Goal: Task Accomplishment & Management: Use online tool/utility

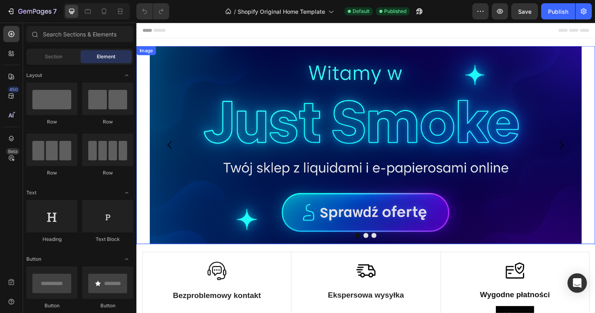
click at [202, 153] on img at bounding box center [379, 152] width 457 height 210
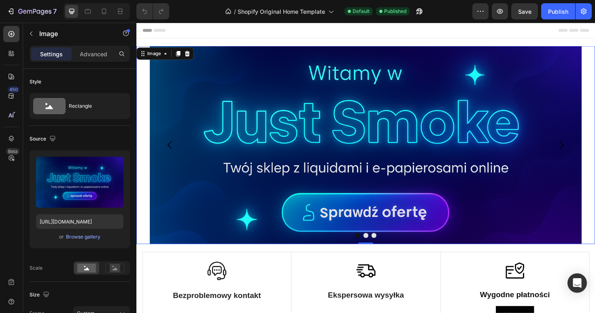
click at [99, 61] on div "Settings Advanced" at bounding box center [80, 54] width 100 height 16
click at [99, 59] on div "Advanced" at bounding box center [93, 53] width 40 height 13
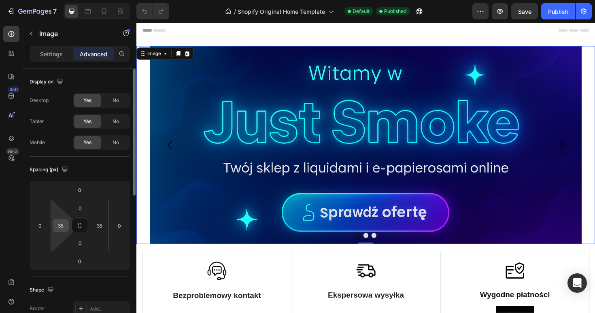
click at [65, 226] on input "35" at bounding box center [61, 225] width 12 height 12
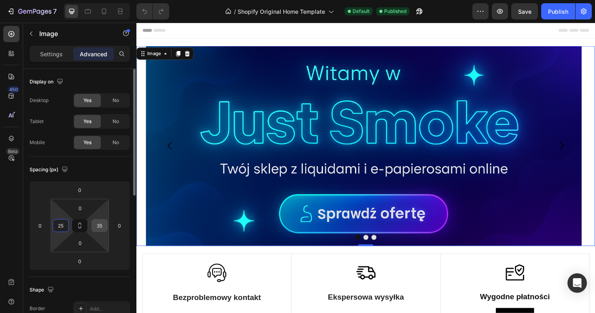
type input "25"
click at [99, 231] on input "35" at bounding box center [100, 225] width 12 height 12
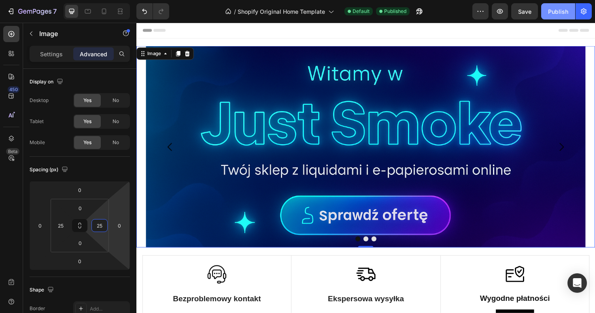
type input "25"
click at [560, 17] on button "Publish" at bounding box center [558, 11] width 34 height 16
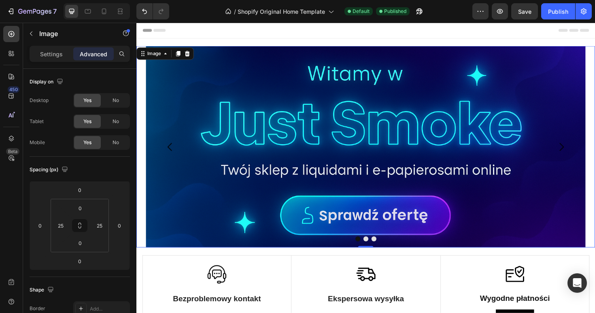
click at [223, 106] on img at bounding box center [379, 153] width 465 height 213
click at [380, 252] on button "Dot" at bounding box center [379, 251] width 5 height 5
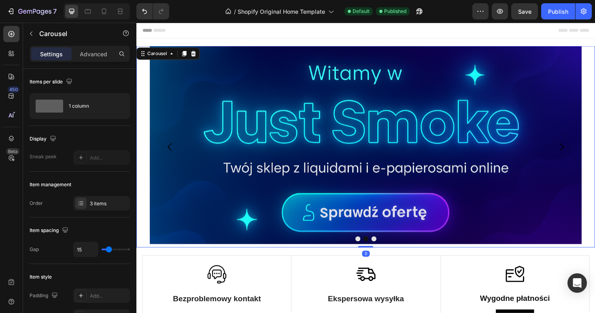
click at [390, 253] on button "Dot" at bounding box center [387, 251] width 5 height 5
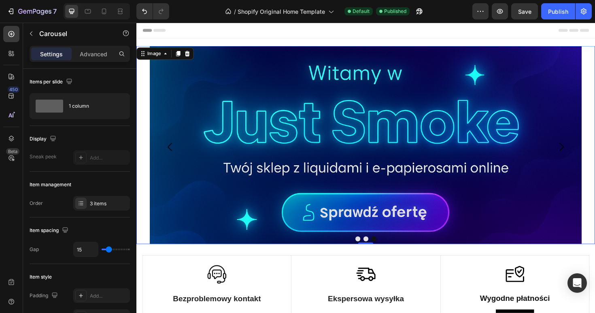
click at [190, 147] on img at bounding box center [379, 152] width 457 height 210
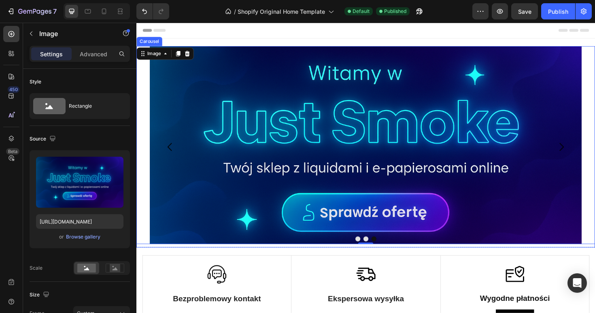
click at [174, 150] on icon "Carousel Back Arrow" at bounding box center [172, 154] width 12 height 12
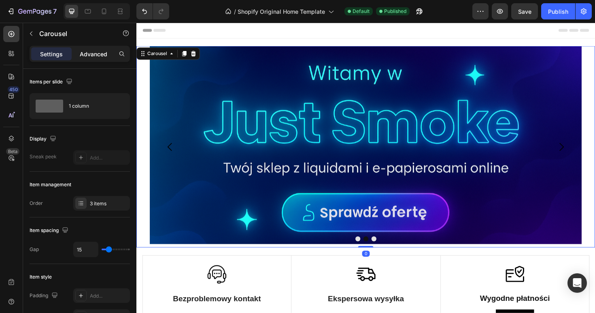
click at [103, 55] on p "Advanced" at bounding box center [94, 54] width 28 height 9
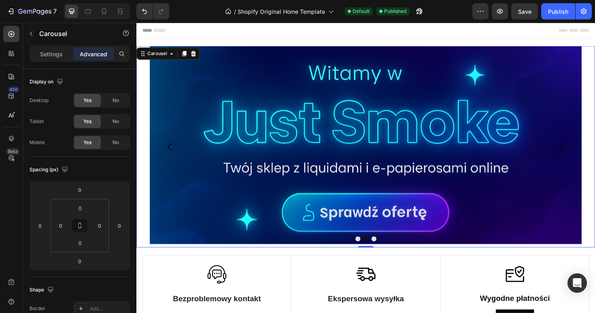
click at [172, 152] on icon "Carousel Back Arrow" at bounding box center [171, 154] width 4 height 9
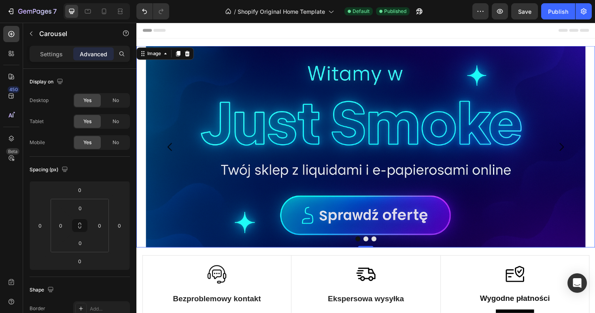
click at [140, 127] on div "Image 0" at bounding box center [379, 153] width 486 height 213
click at [50, 52] on p "Settings" at bounding box center [51, 54] width 23 height 9
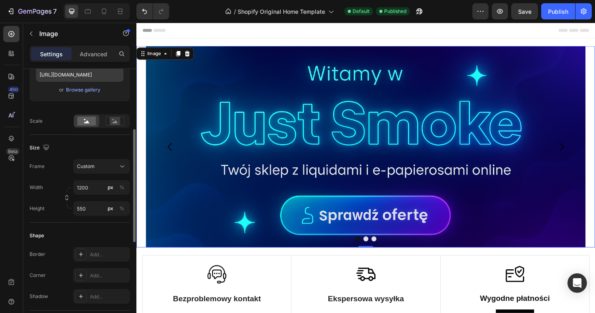
scroll to position [155, 0]
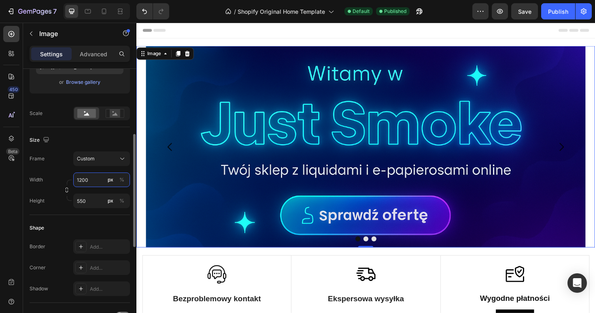
click at [88, 181] on input "1200" at bounding box center [101, 179] width 57 height 15
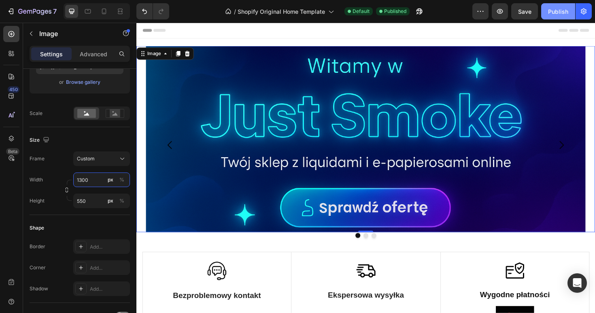
type input "1300"
click at [551, 9] on div "Publish" at bounding box center [558, 11] width 20 height 9
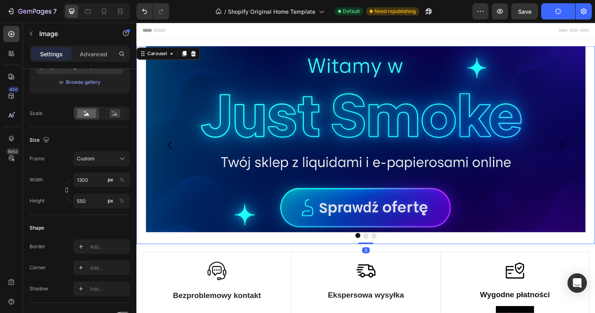
click at [381, 249] on button "Dot" at bounding box center [379, 247] width 5 height 5
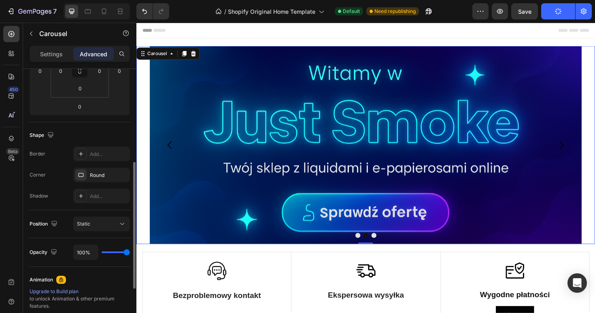
scroll to position [264, 0]
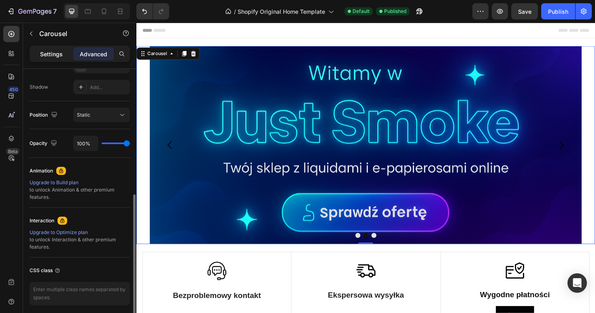
click at [58, 50] on p "Settings" at bounding box center [51, 54] width 23 height 9
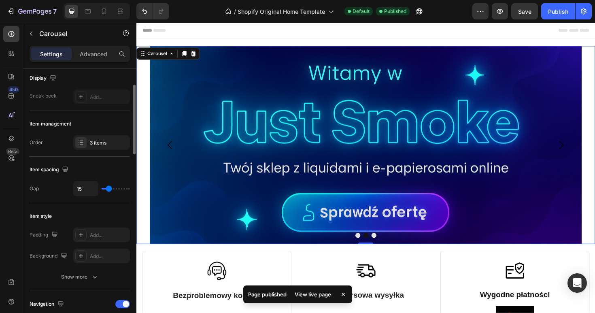
scroll to position [0, 0]
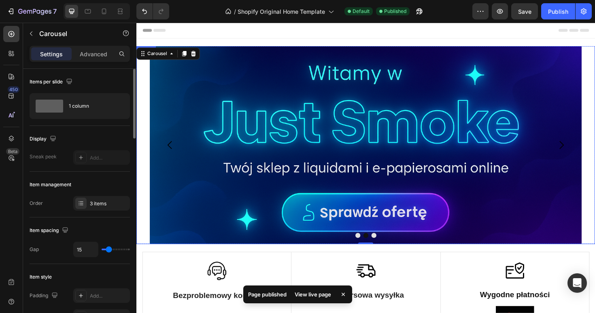
click at [259, 202] on img at bounding box center [379, 152] width 457 height 210
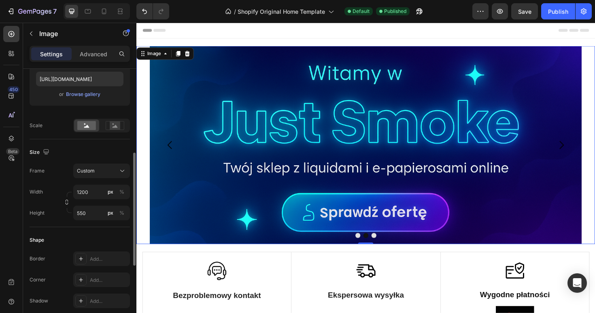
scroll to position [164, 0]
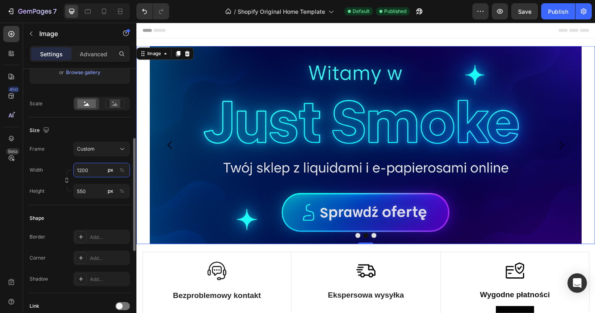
click at [96, 173] on input "1200" at bounding box center [101, 170] width 57 height 15
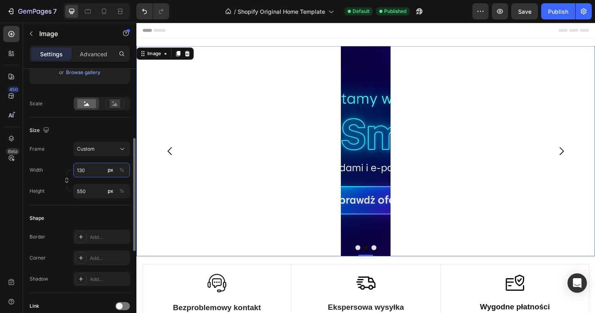
type input "1300"
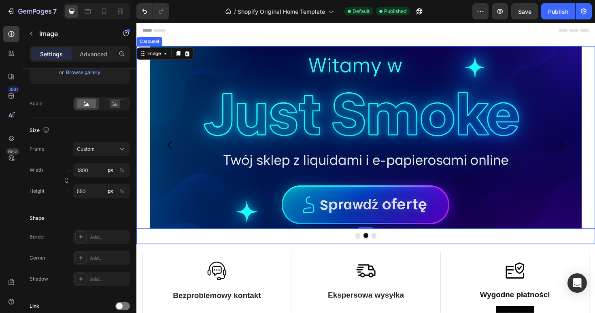
click at [388, 249] on button "Dot" at bounding box center [387, 247] width 5 height 5
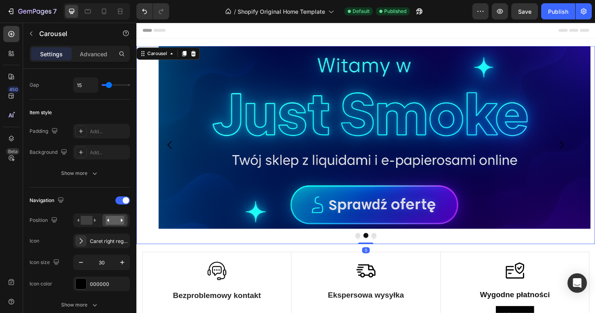
scroll to position [0, 0]
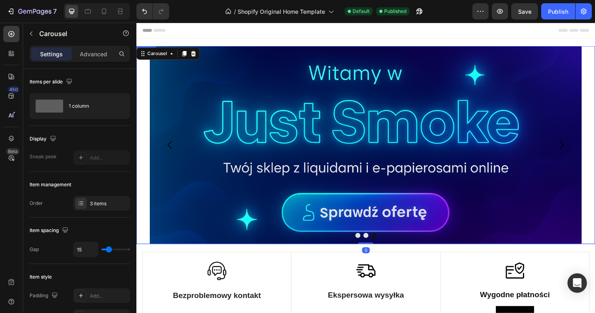
click at [222, 103] on img at bounding box center [379, 152] width 457 height 210
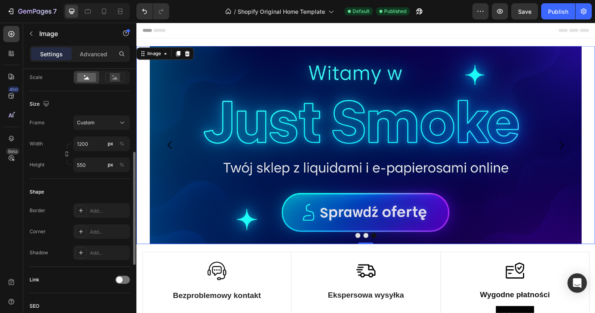
scroll to position [192, 0]
click at [91, 143] on input "1200" at bounding box center [101, 142] width 57 height 15
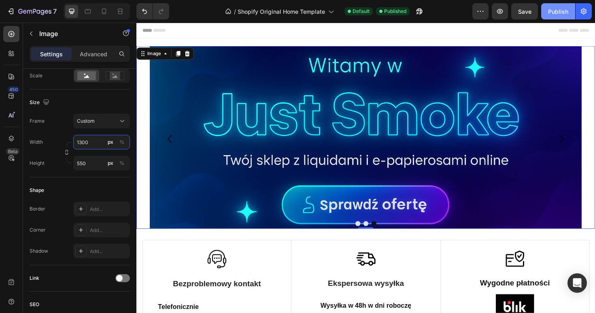
type input "1300"
click at [552, 11] on div "Publish" at bounding box center [558, 11] width 20 height 9
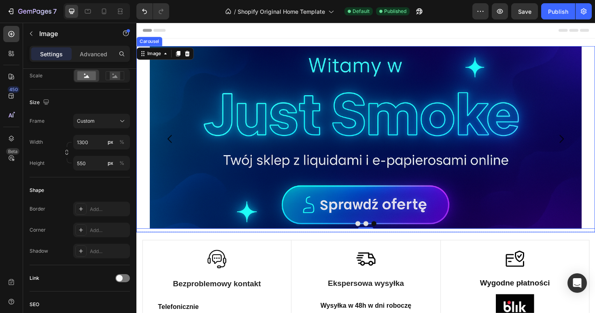
click at [172, 138] on button "Carousel Back Arrow" at bounding box center [171, 145] width 25 height 25
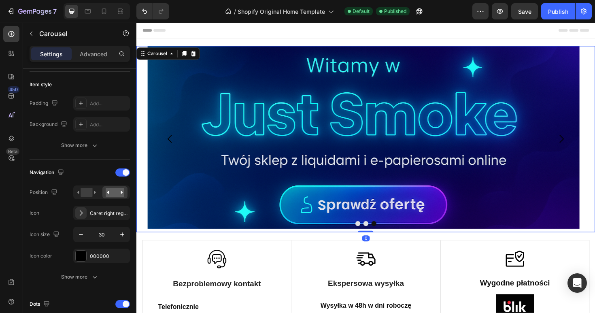
scroll to position [0, 0]
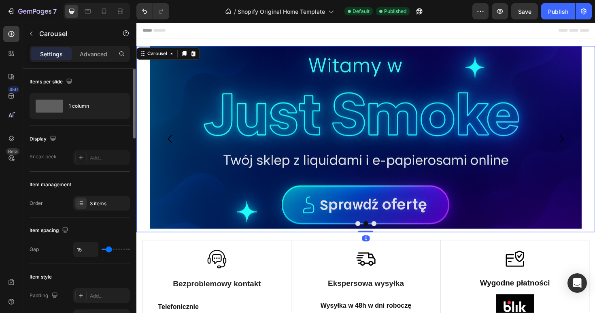
click at [173, 149] on icon "Carousel Back Arrow" at bounding box center [171, 146] width 4 height 9
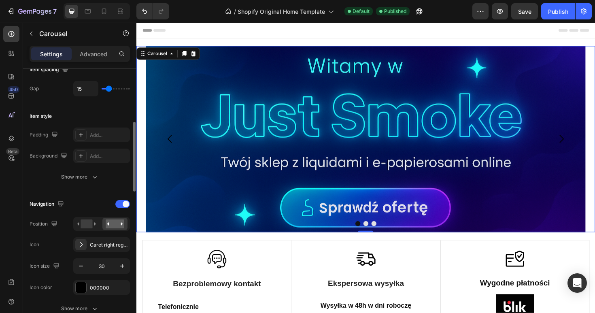
scroll to position [170, 0]
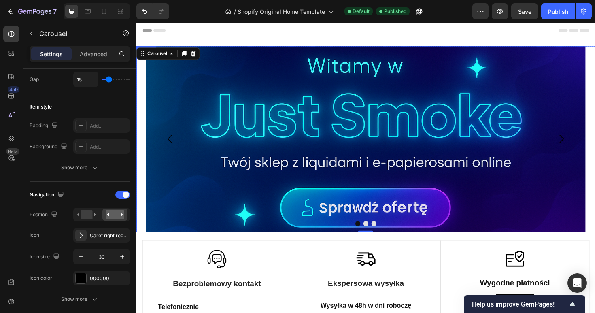
click at [235, 68] on img at bounding box center [379, 145] width 465 height 197
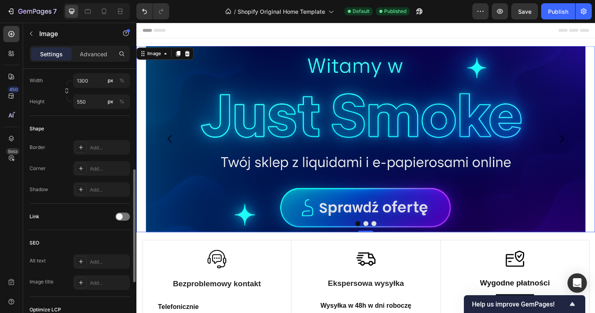
scroll to position [248, 0]
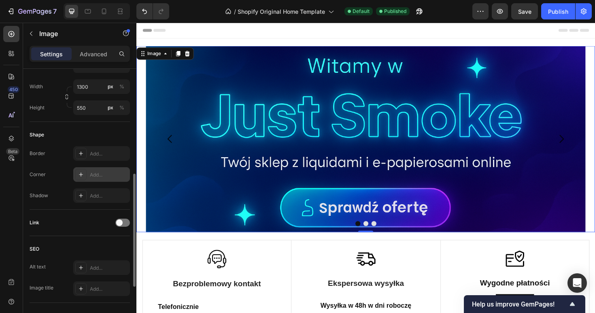
click at [96, 170] on div "Add..." at bounding box center [101, 174] width 57 height 15
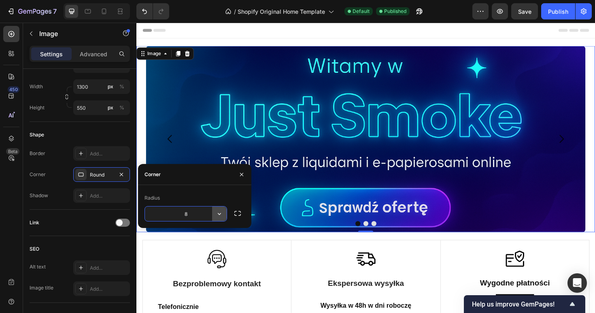
click at [219, 216] on icon "button" at bounding box center [219, 214] width 8 height 8
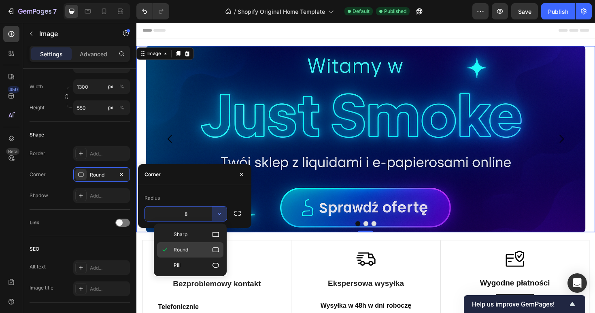
click at [194, 249] on p "Round" at bounding box center [197, 250] width 46 height 8
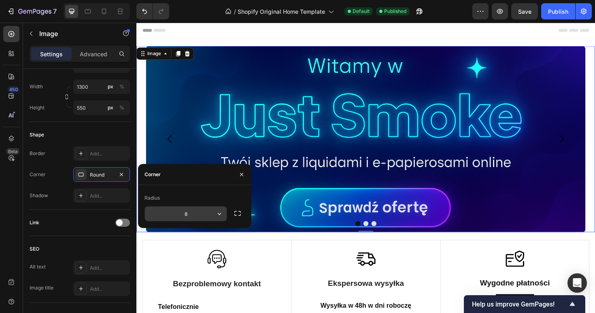
click at [190, 210] on input "8" at bounding box center [186, 213] width 82 height 15
type input "8"
type input "20"
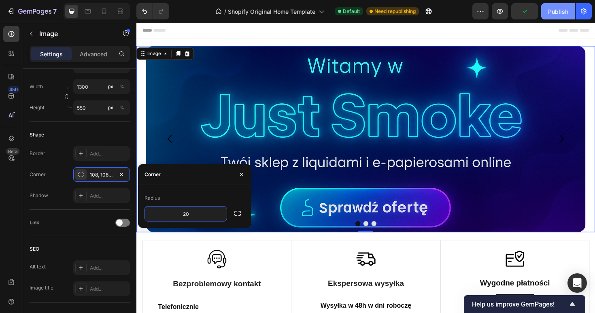
click at [547, 19] on button "Publish" at bounding box center [558, 11] width 34 height 16
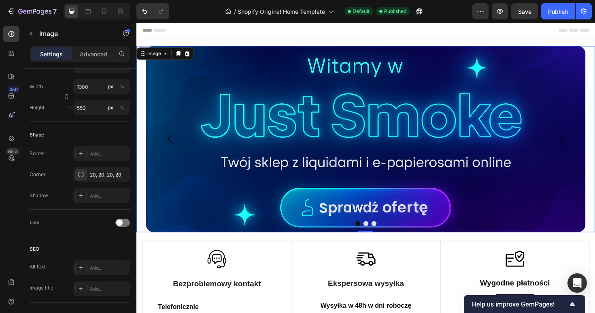
click at [298, 141] on img at bounding box center [379, 145] width 465 height 197
click at [226, 140] on img at bounding box center [379, 145] width 465 height 197
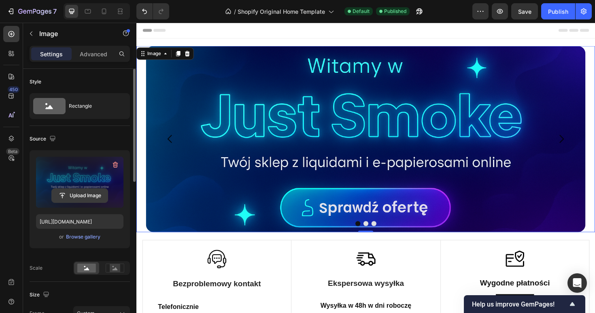
click at [75, 199] on input "file" at bounding box center [80, 196] width 56 height 14
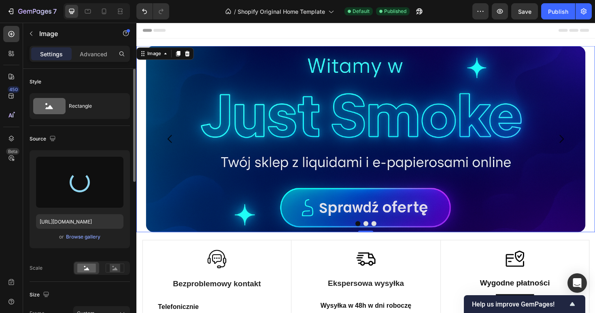
type input "[URL][DOMAIN_NAME]"
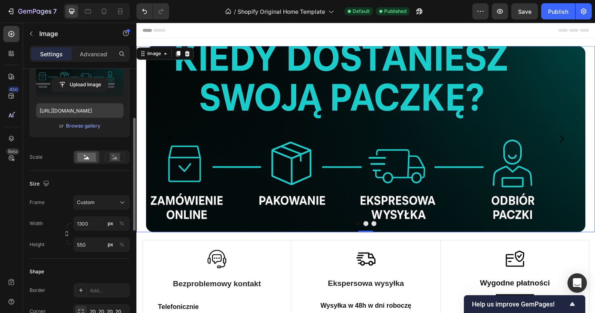
scroll to position [114, 0]
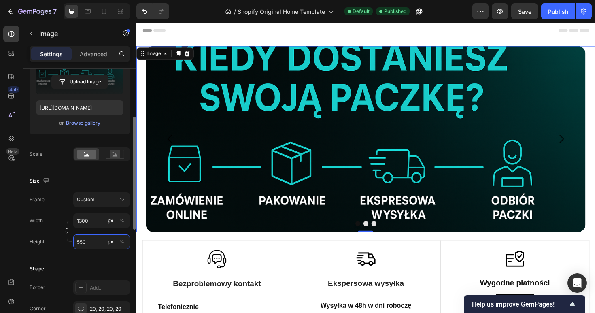
click at [94, 243] on input "550" at bounding box center [101, 241] width 57 height 15
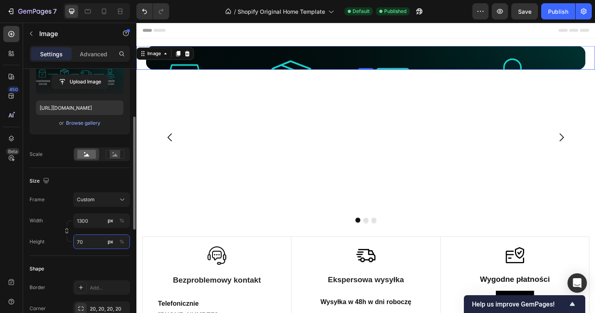
type input "7"
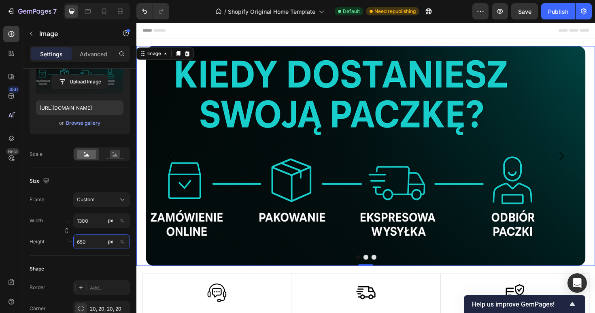
type input "650"
click at [143, 100] on div "Image 0" at bounding box center [379, 163] width 486 height 233
click at [586, 162] on icon "Carousel Next Arrow" at bounding box center [586, 164] width 12 height 12
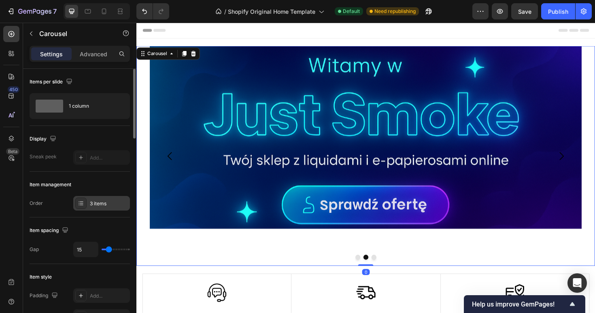
click at [94, 199] on div "3 items" at bounding box center [101, 203] width 57 height 15
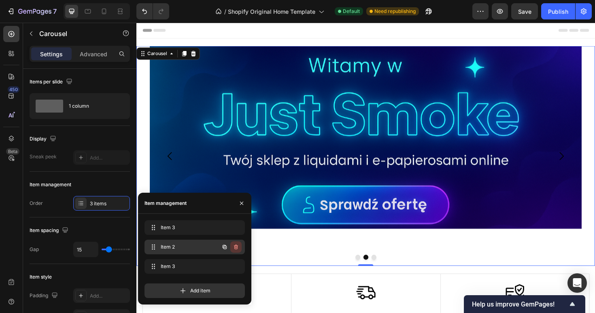
click at [237, 247] on icon "button" at bounding box center [236, 246] width 4 height 5
click at [237, 247] on div "Delete" at bounding box center [230, 246] width 15 height 7
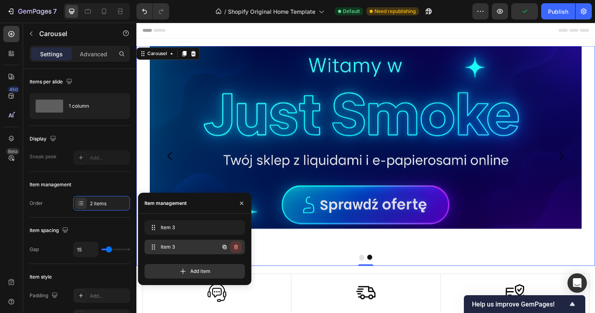
click at [237, 248] on icon "button" at bounding box center [236, 246] width 4 height 5
click at [237, 248] on div "Delete" at bounding box center [230, 246] width 15 height 7
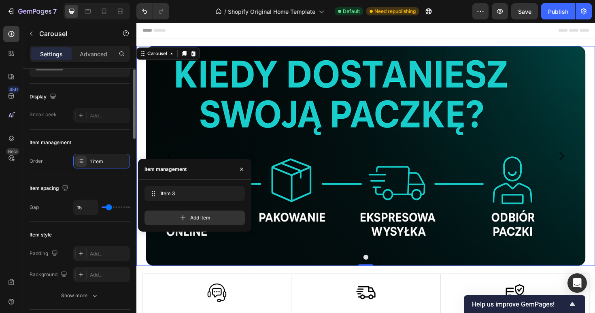
scroll to position [51, 0]
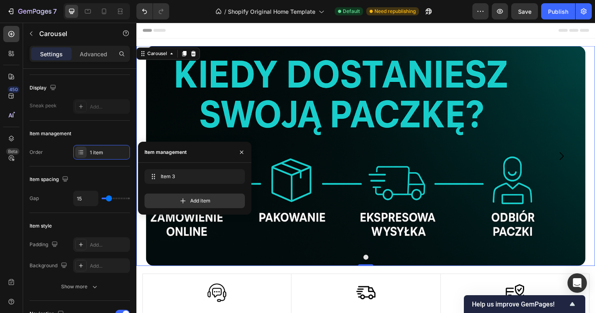
click at [589, 160] on icon "Carousel Next Arrow" at bounding box center [586, 164] width 12 height 12
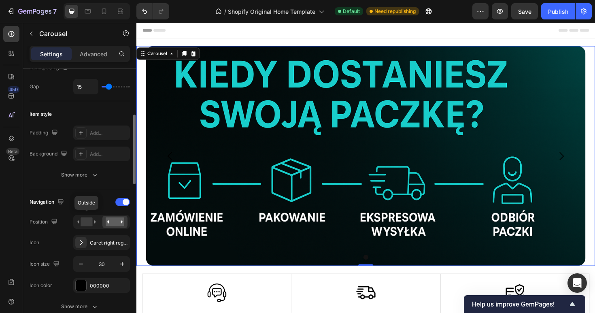
scroll to position [166, 0]
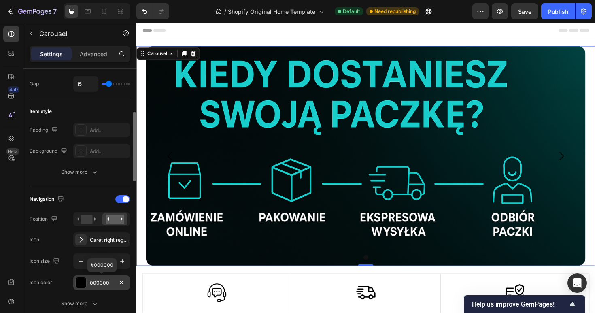
click at [90, 282] on div "000000" at bounding box center [101, 282] width 23 height 7
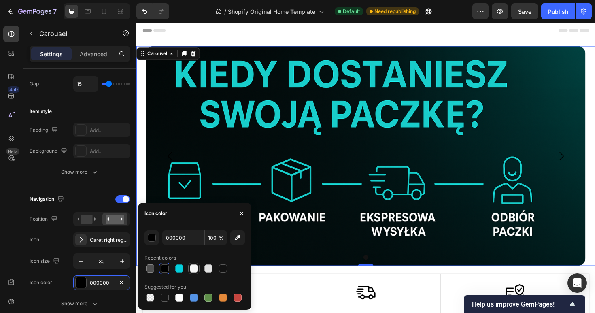
click at [194, 269] on div at bounding box center [194, 268] width 8 height 8
click at [210, 267] on div at bounding box center [208, 268] width 8 height 8
click at [175, 298] on div at bounding box center [179, 297] width 8 height 8
type input "FFFFFF"
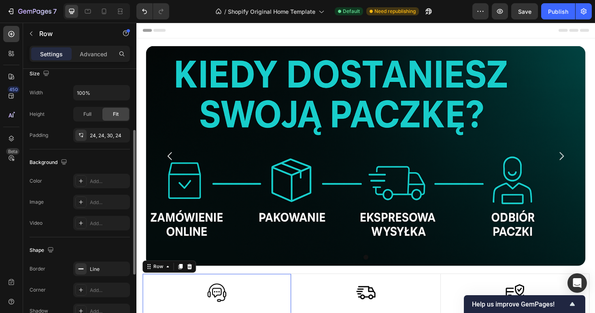
scroll to position [227, 0]
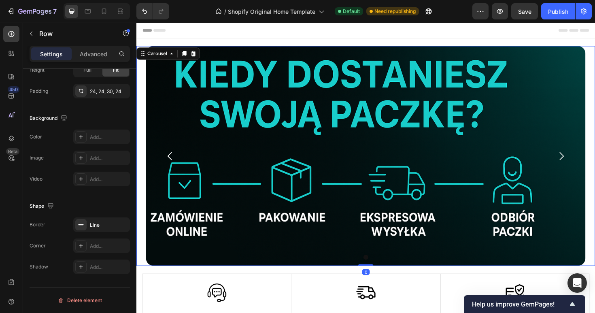
click at [588, 162] on icon "Carousel Next Arrow" at bounding box center [586, 164] width 12 height 12
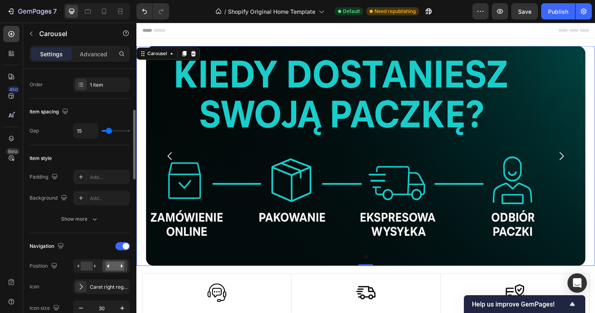
scroll to position [130, 0]
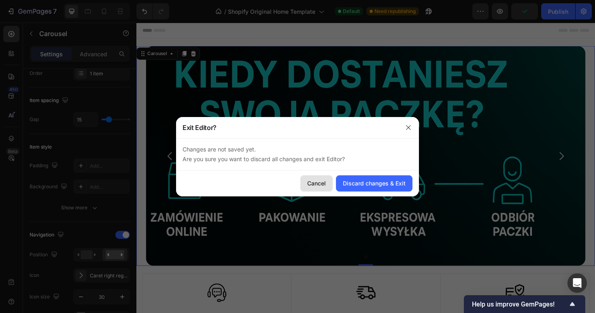
click at [315, 186] on div "Cancel" at bounding box center [316, 183] width 19 height 9
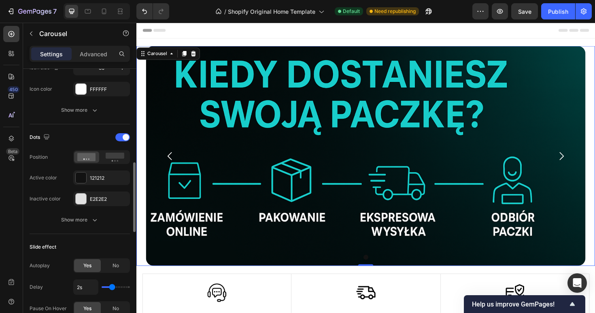
scroll to position [362, 0]
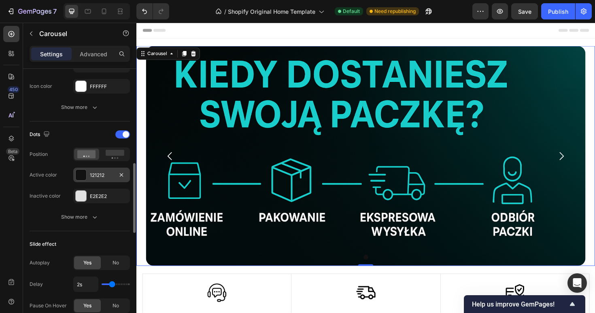
click at [91, 177] on div "121212" at bounding box center [101, 175] width 23 height 7
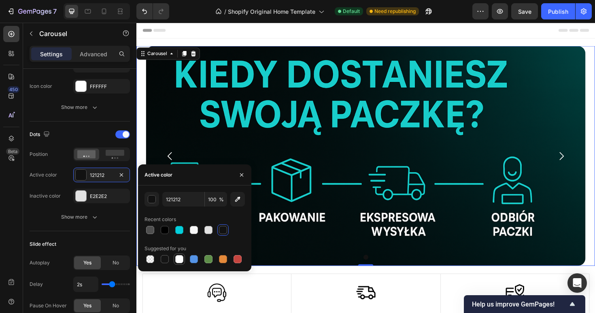
click at [179, 260] on div at bounding box center [179, 259] width 8 height 8
type input "FFFFFF"
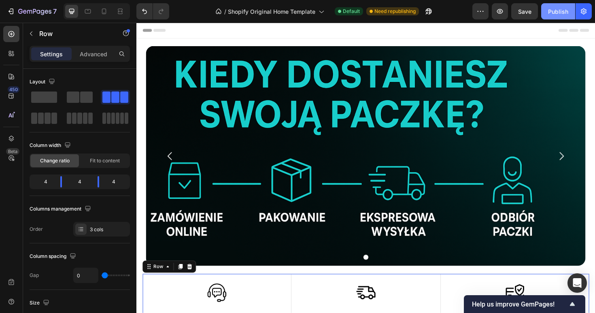
click at [554, 11] on div "Publish" at bounding box center [558, 11] width 20 height 9
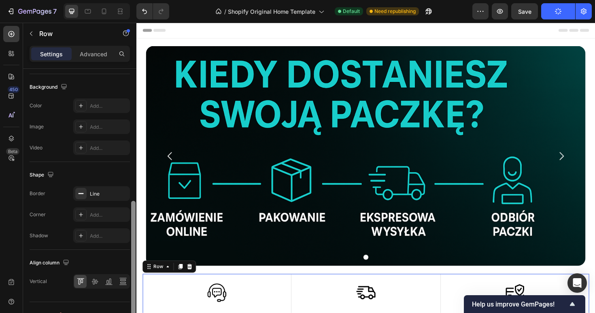
scroll to position [314, 0]
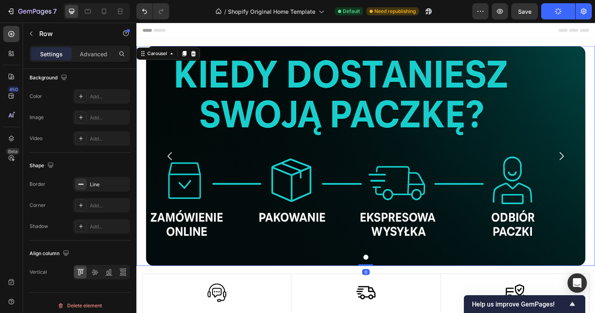
click at [586, 165] on icon "Carousel Next Arrow" at bounding box center [586, 164] width 12 height 12
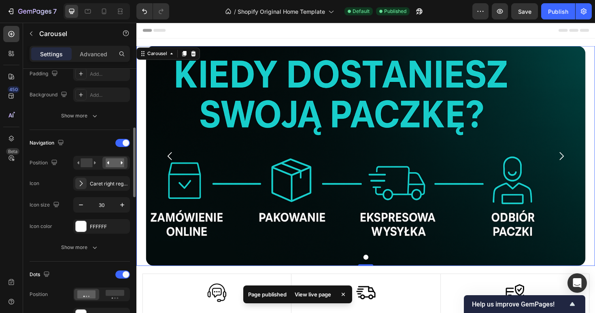
scroll to position [226, 0]
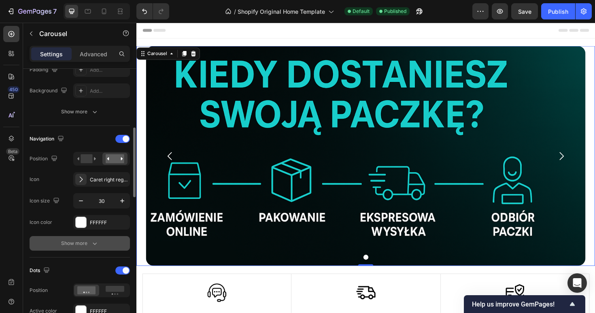
click at [82, 245] on div "Show more" at bounding box center [80, 243] width 38 height 8
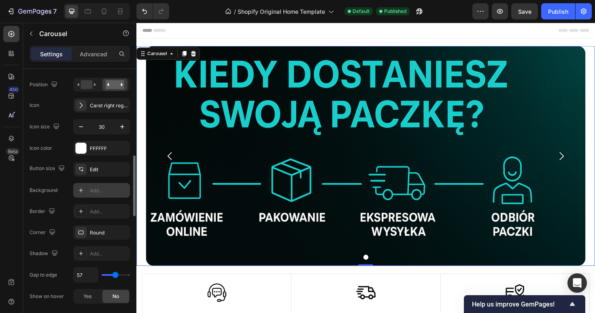
scroll to position [342, 0]
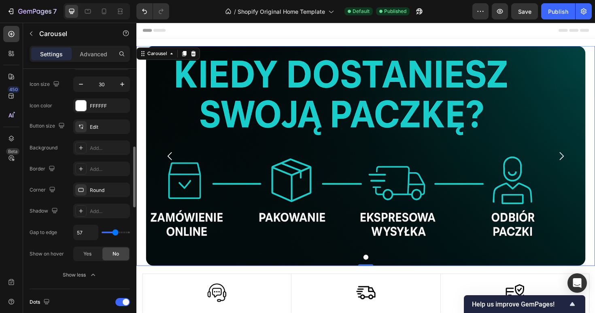
drag, startPoint x: 116, startPoint y: 235, endPoint x: 130, endPoint y: 235, distance: 13.8
click at [130, 235] on div "57" at bounding box center [101, 232] width 57 height 15
type input "54"
type input "57"
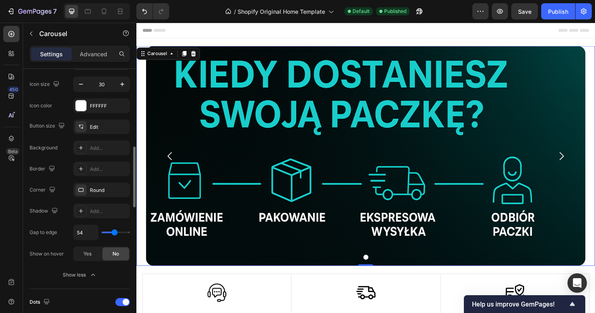
type input "57"
type input "61"
type input "66"
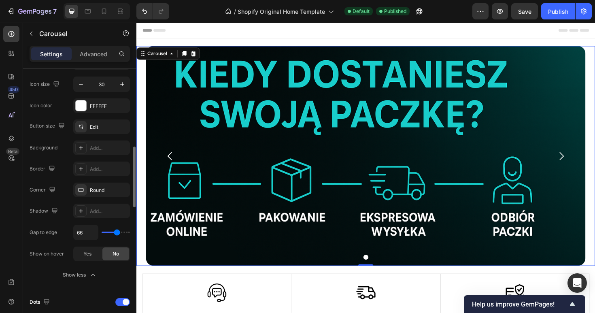
type input "71"
type input "76"
type input "80"
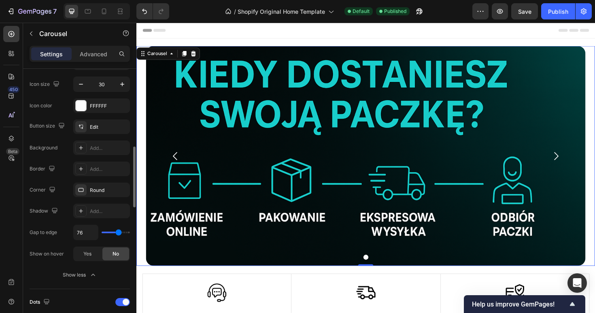
type input "80"
type input "83"
type input "85"
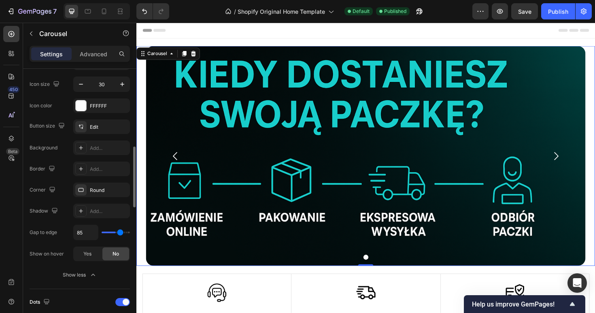
type input "88"
type input "90"
type input "93"
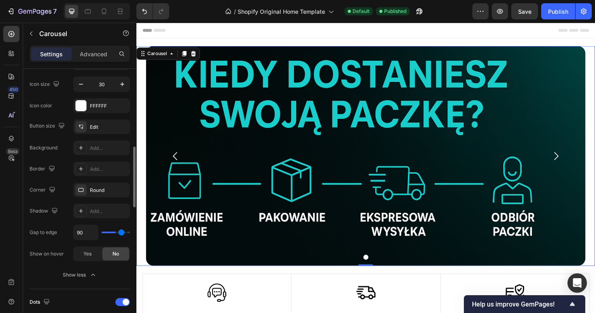
type input "93"
type input "95"
type input "98"
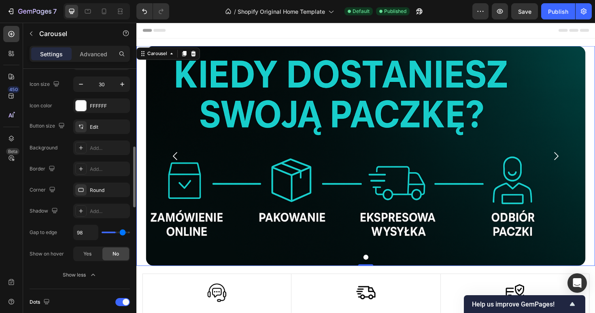
type input "100"
type input "102"
type input "103"
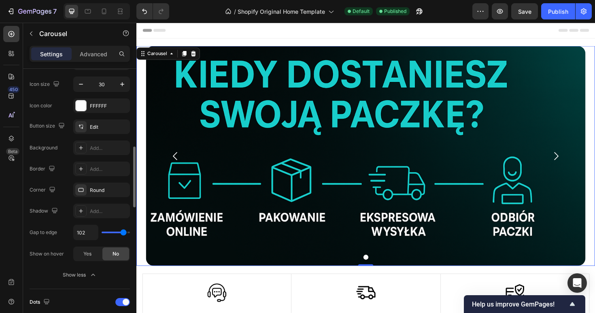
type input "103"
type input "105"
type input "106"
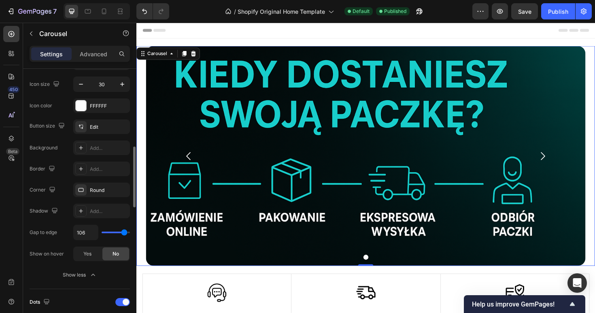
type input "105"
type input "104"
type input "101"
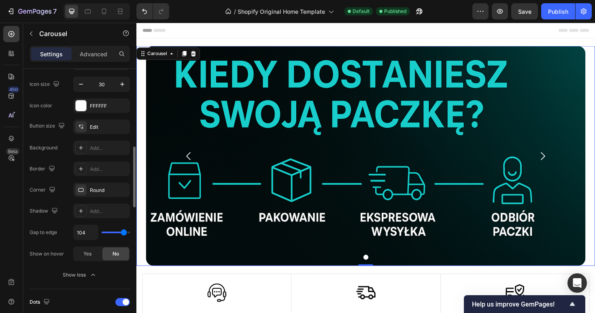
type input "101"
type input "99"
type input "96"
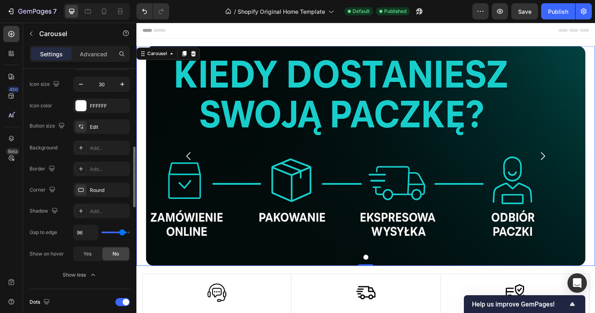
type input "92"
type input "87"
type input "80"
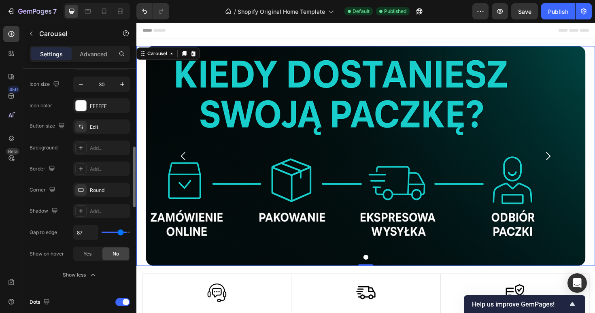
type input "80"
type input "72"
type input "65"
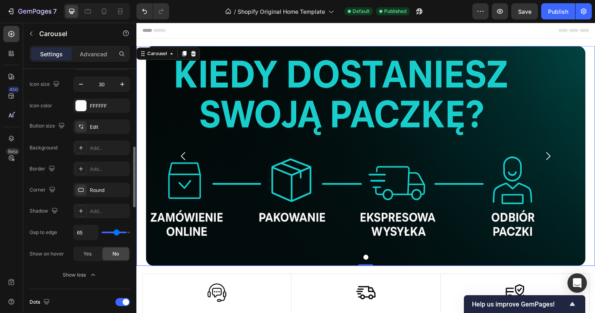
type input "58"
type input "50"
type input "44"
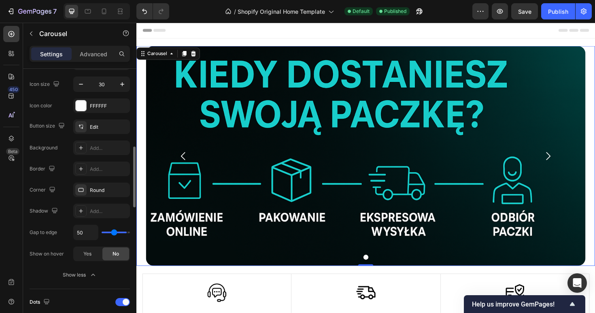
type input "44"
type input "40"
type input "36"
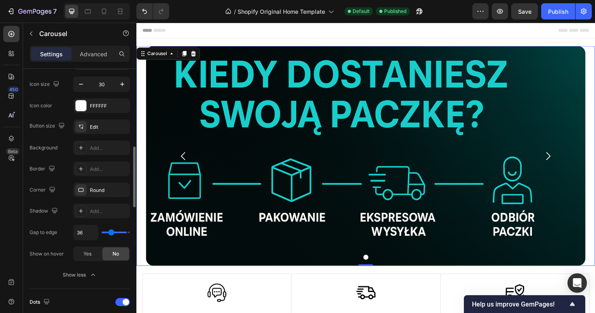
type input "34"
type input "32"
type input "31"
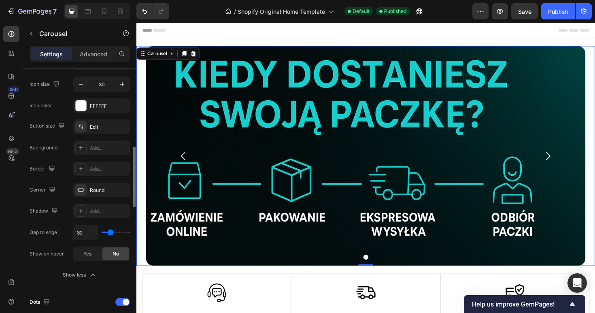
type input "31"
type input "30"
type input "28"
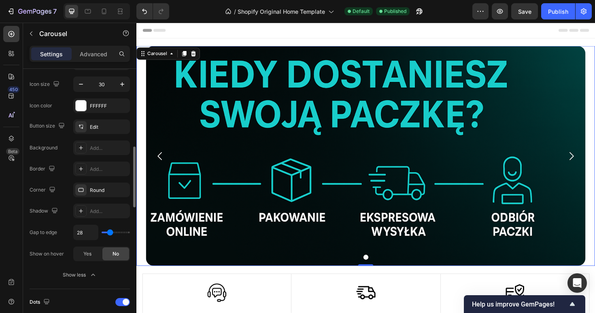
type input "25"
type input "21"
type input "16"
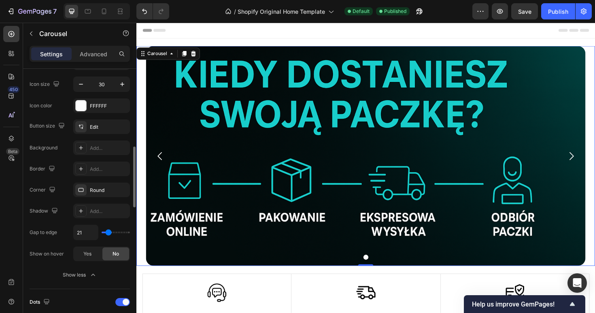
type input "16"
type input "13"
type input "10"
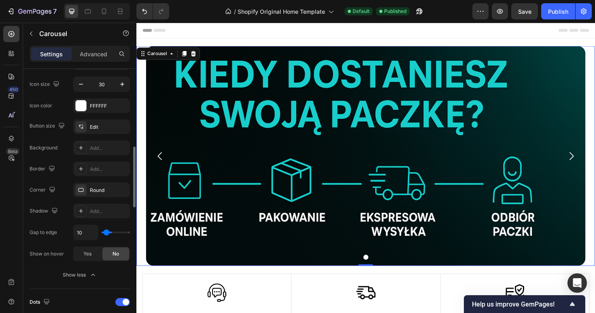
type input "9"
type input "8"
type input "7"
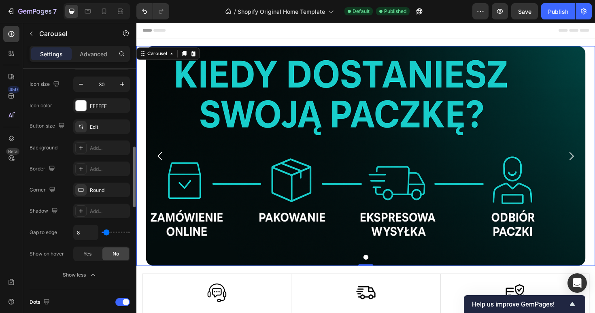
type input "7"
type input "10"
type input "11"
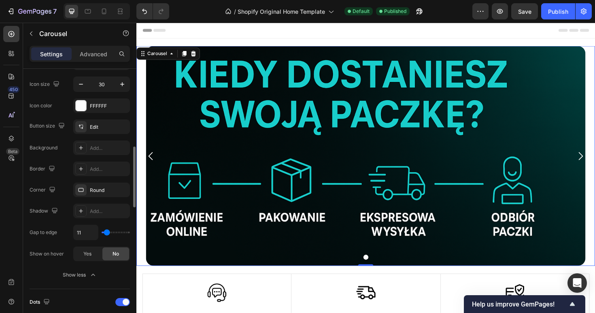
type input "13"
type input "14"
type input "15"
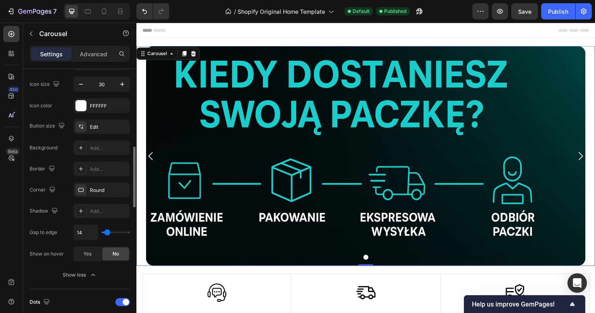
type input "15"
type input "16"
type input "17"
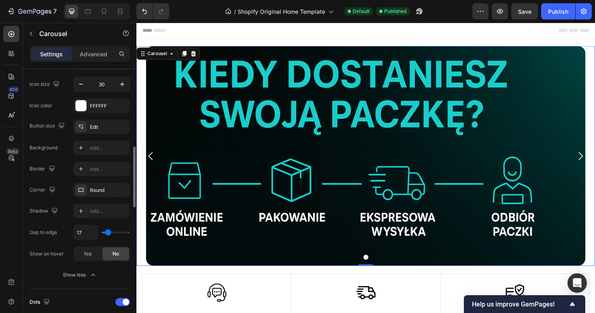
type input "18"
type input "19"
type input "20"
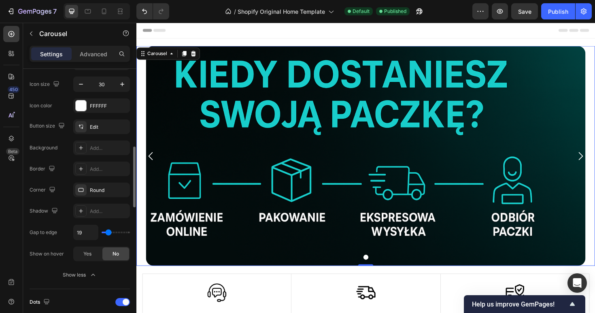
type input "20"
type input "21"
type input "22"
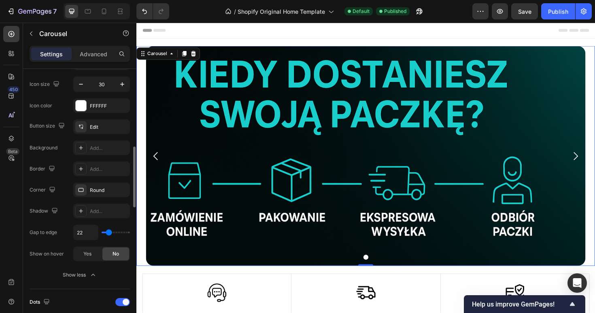
type input "23"
type input "24"
drag, startPoint x: 114, startPoint y: 234, endPoint x: 109, endPoint y: 232, distance: 5.8
type input "24"
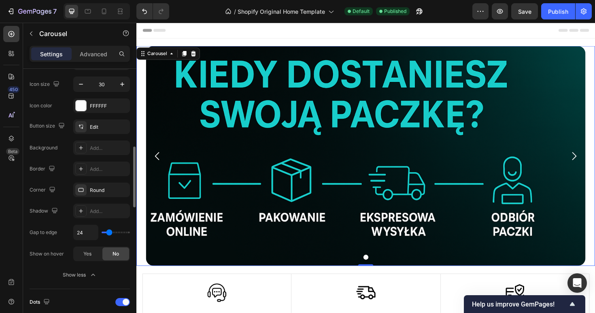
click at [109, 232] on input "range" at bounding box center [116, 233] width 28 height 2
click at [81, 273] on div "Show less" at bounding box center [80, 275] width 34 height 8
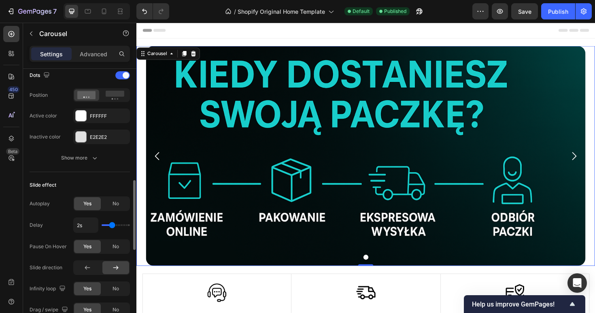
scroll to position [421, 0]
click at [85, 136] on div at bounding box center [81, 137] width 11 height 11
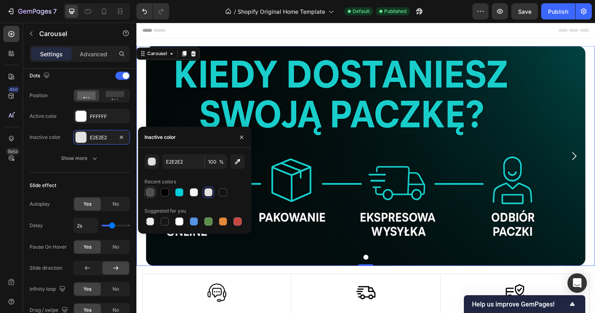
click at [148, 195] on div at bounding box center [150, 192] width 8 height 8
type input "4F4F4F"
click at [82, 182] on div "Slide effect" at bounding box center [80, 185] width 100 height 13
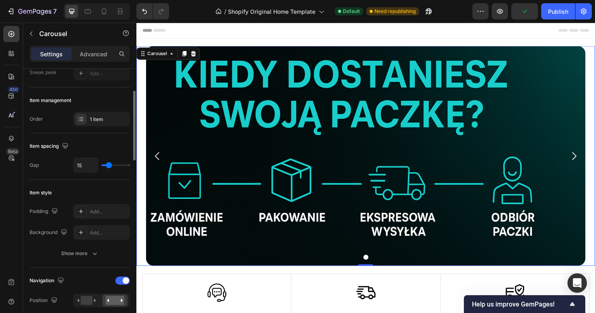
scroll to position [75, 0]
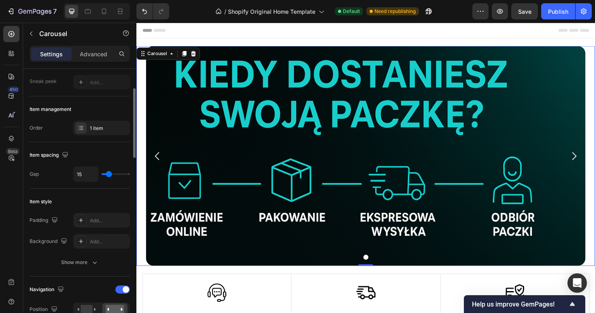
click at [114, 120] on div "Item management Order 1 item" at bounding box center [80, 119] width 100 height 46
click at [109, 124] on div "1 item" at bounding box center [101, 128] width 57 height 15
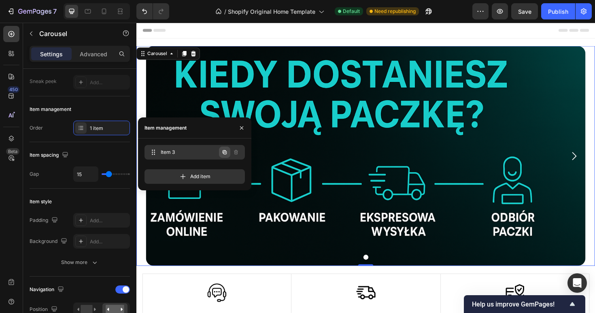
click at [223, 153] on icon "button" at bounding box center [225, 152] width 4 height 4
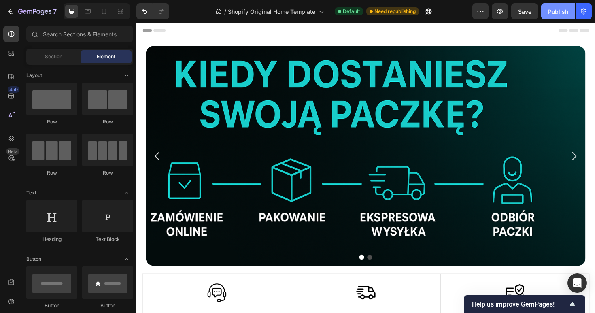
click at [557, 7] on div "Publish" at bounding box center [558, 11] width 20 height 9
